Goal: Check status: Check status

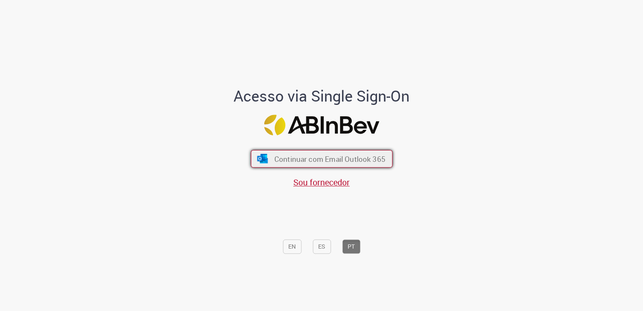
click at [352, 165] on button "Continuar com Email Outlook 365" at bounding box center [322, 159] width 142 height 18
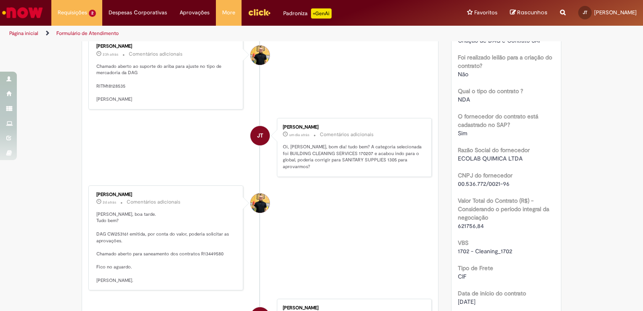
scroll to position [337, 0]
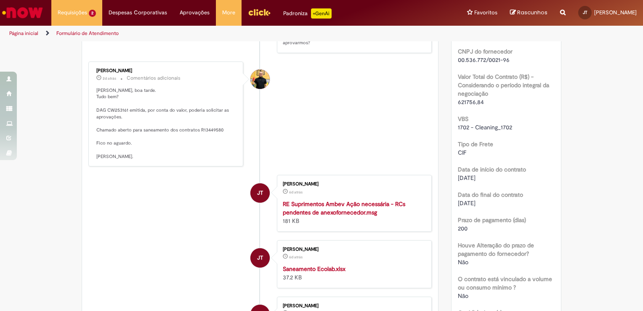
click at [113, 100] on p "[PERSON_NAME], boa tarde. Tudo bem? DAG CW253161 emitida, por conta do valor, p…" at bounding box center [166, 123] width 140 height 73
click at [112, 100] on p "[PERSON_NAME], boa tarde. Tudo bem? DAG CW253161 emitida, por conta do valor, p…" at bounding box center [166, 123] width 140 height 73
click at [112, 99] on p "João, boa tarde. Tudo bem? DAG CW253161 emitida, por conta do valor, poderia so…" at bounding box center [166, 123] width 140 height 73
click at [113, 99] on p "João, boa tarde. Tudo bem? DAG CW253161 emitida, por conta do valor, poderia so…" at bounding box center [166, 123] width 140 height 73
copy p "CW253161"
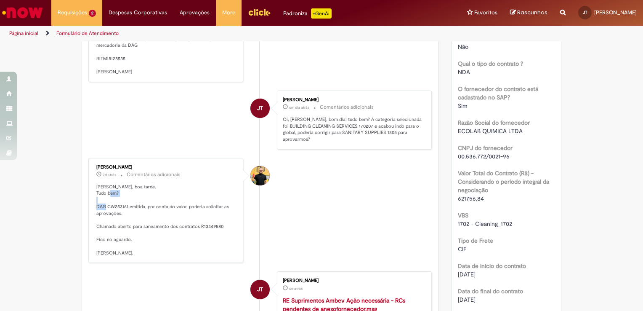
scroll to position [240, 0]
click at [305, 200] on li "Joao Da Costa Dias Junior 2d atrás 2 dias atrás Comentários adicionais João, bo…" at bounding box center [260, 210] width 344 height 105
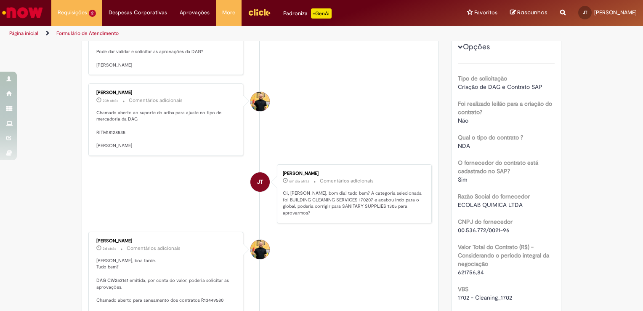
scroll to position [166, 0]
click at [333, 152] on li "Joao Da Costa Dias Junior 23h atrás 23 horas atrás Comentários adicionais Chama…" at bounding box center [260, 120] width 344 height 72
click at [360, 124] on li "Joao Da Costa Dias Junior 23h atrás 23 horas atrás Comentários adicionais Chama…" at bounding box center [260, 120] width 344 height 72
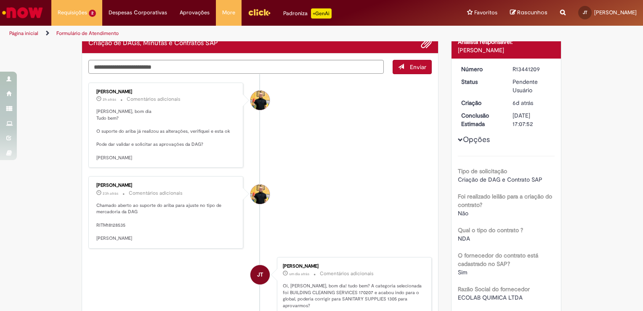
scroll to position [74, 0]
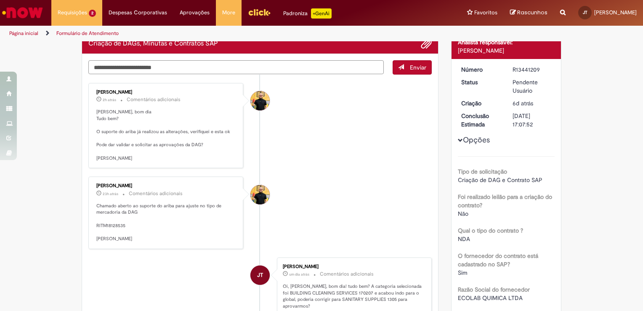
click at [180, 71] on textarea "Digite sua mensagem aqui..." at bounding box center [236, 67] width 296 height 14
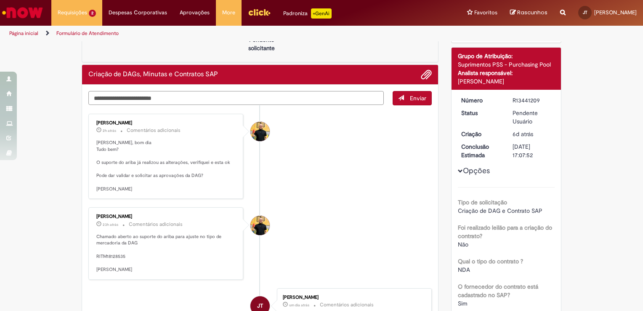
scroll to position [0, 0]
